Goal: Navigation & Orientation: Understand site structure

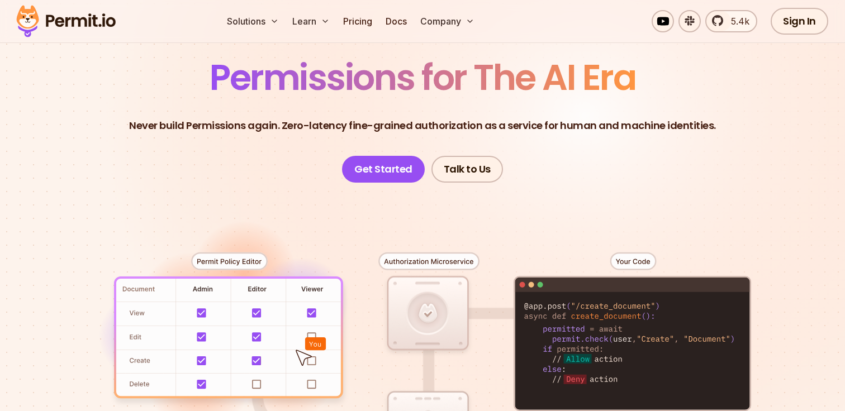
scroll to position [8, 0]
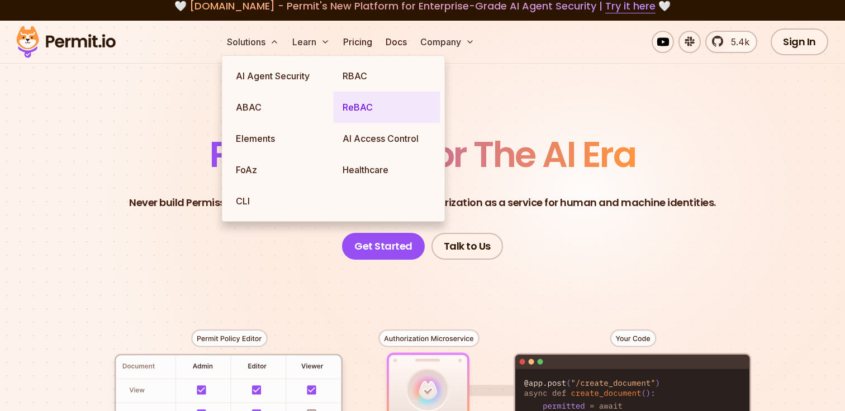
click at [351, 115] on link "ReBAC" at bounding box center [387, 107] width 107 height 31
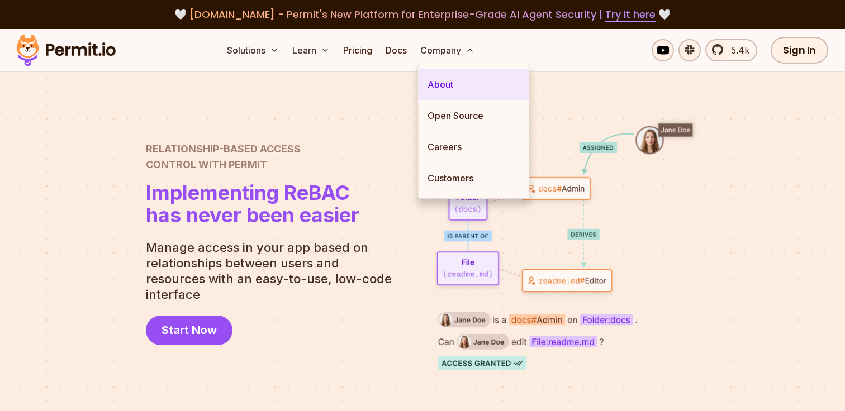
click at [446, 86] on link "About" at bounding box center [474, 84] width 111 height 31
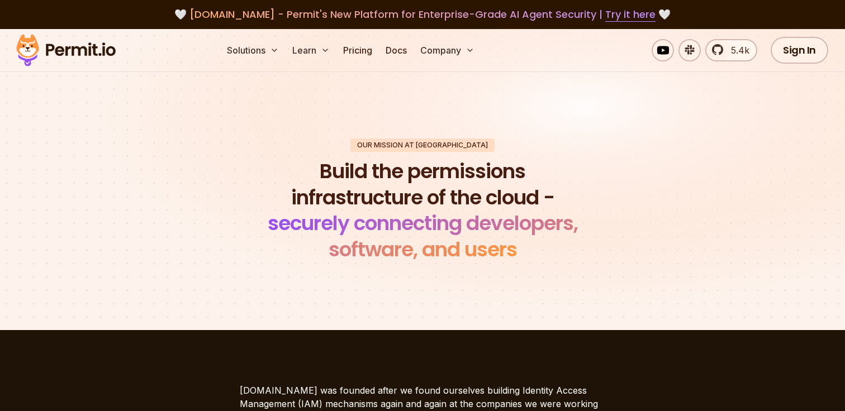
click at [348, 168] on h1 "Build the permissions infrastructure of the cloud - securely connecting develop…" at bounding box center [422, 211] width 341 height 104
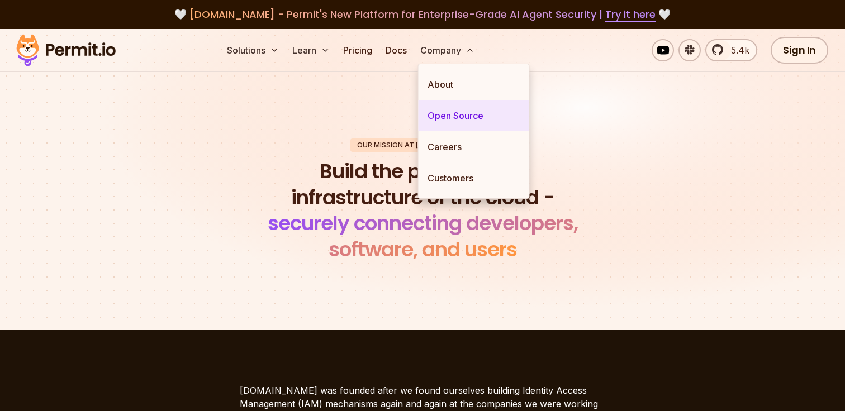
click at [448, 113] on link "Open Source" at bounding box center [474, 115] width 111 height 31
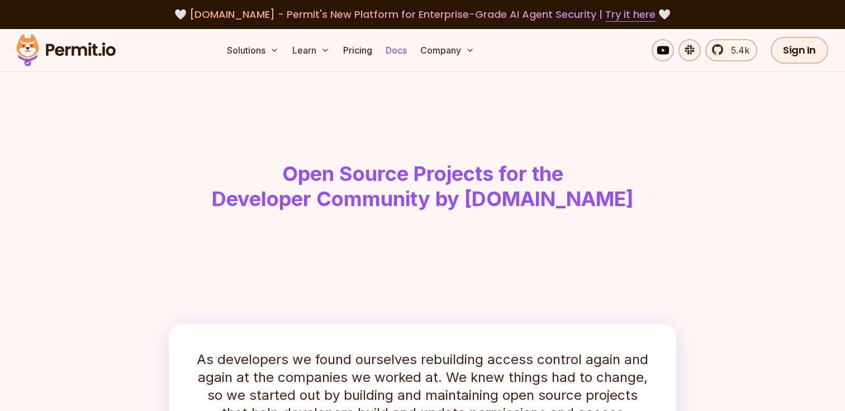
click at [396, 55] on link "Docs" at bounding box center [396, 50] width 30 height 22
